Goal: Check status

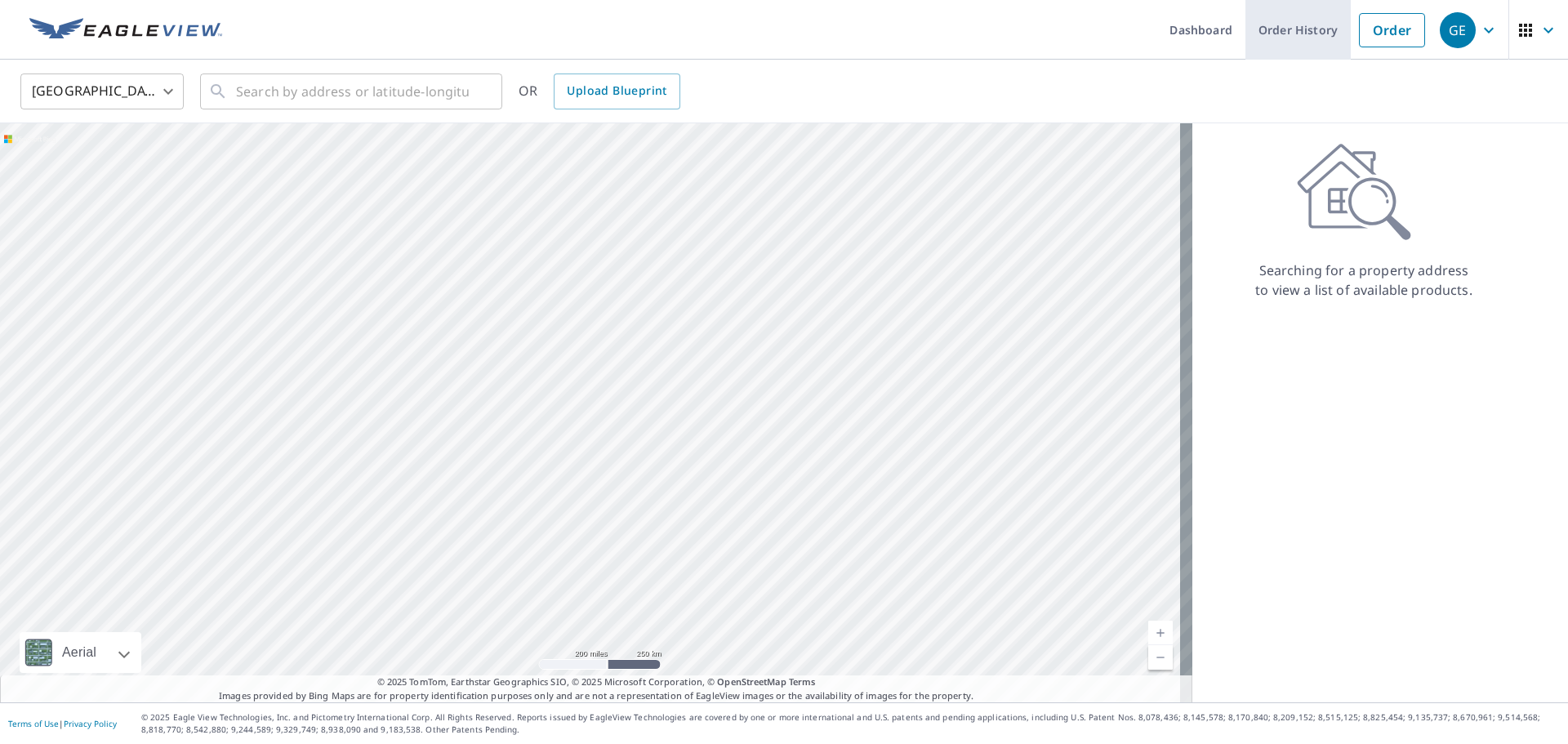
click at [1300, 29] on link "Order History" at bounding box center [1298, 30] width 106 height 60
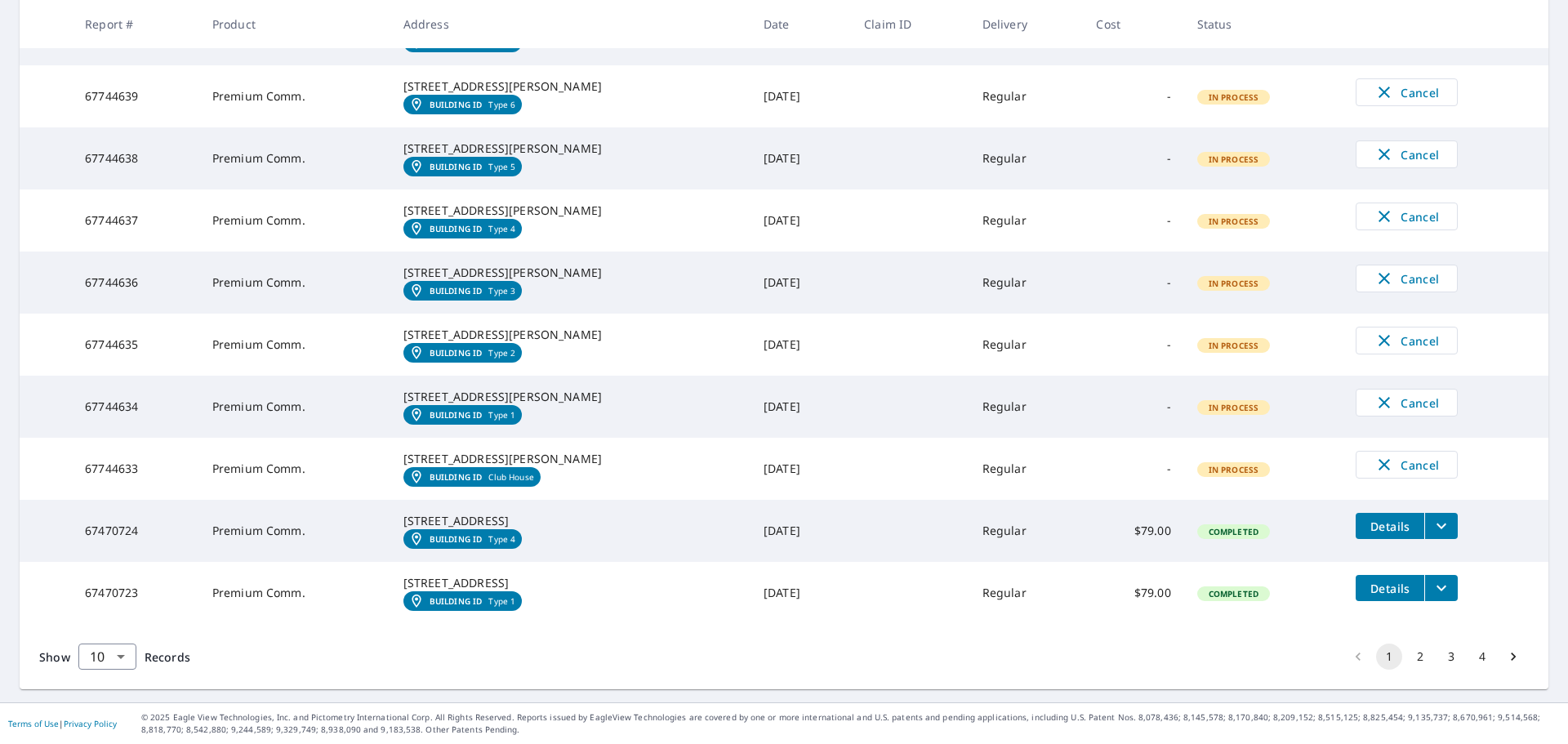
scroll to position [490, 0]
